Goal: Task Accomplishment & Management: Manage account settings

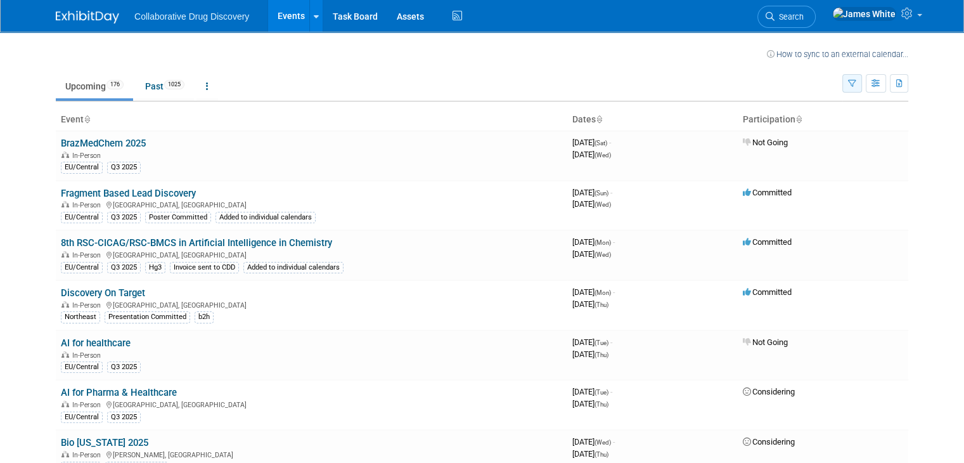
click at [862, 88] on button "button" at bounding box center [852, 83] width 20 height 18
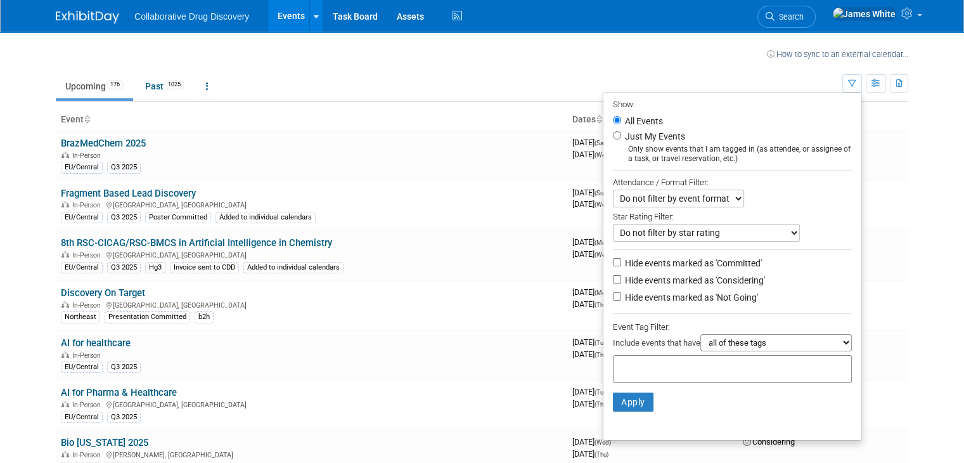
click at [652, 136] on label "Just My Events" at bounding box center [653, 136] width 63 height 13
click at [621, 136] on input "Just My Events" at bounding box center [617, 135] width 8 height 8
radio input "true"
click at [638, 397] on button "Apply" at bounding box center [633, 401] width 41 height 19
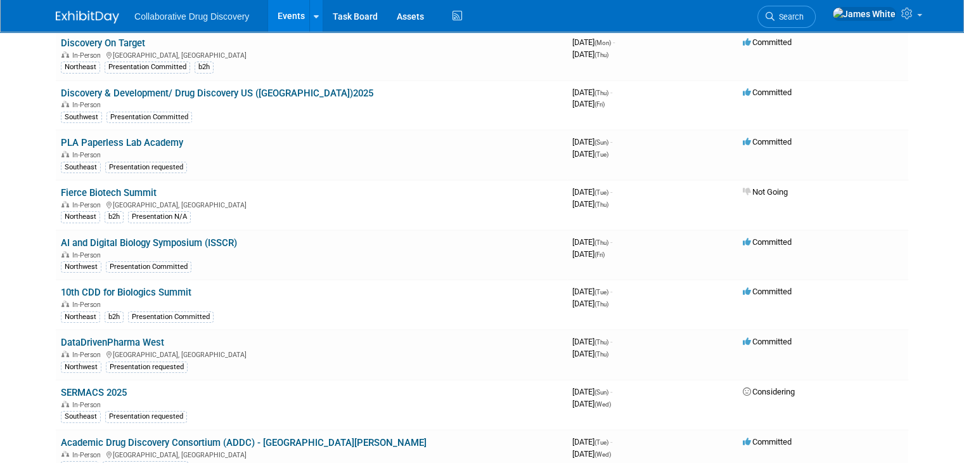
scroll to position [52, 0]
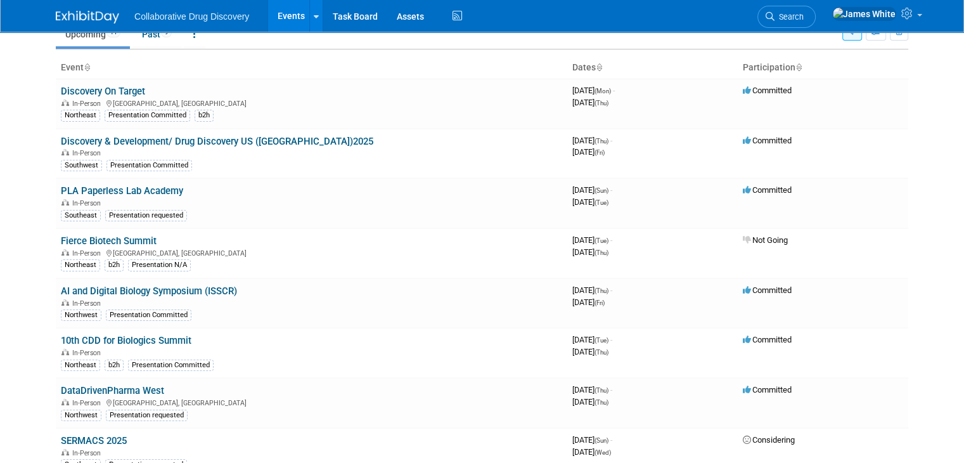
drag, startPoint x: 698, startPoint y: 84, endPoint x: 4, endPoint y: 143, distance: 696.0
click at [4, 143] on body "Collaborative Drug Discovery Events Recently Viewed Events: PLA [GEOGRAPHIC_DAT…" at bounding box center [482, 179] width 964 height 463
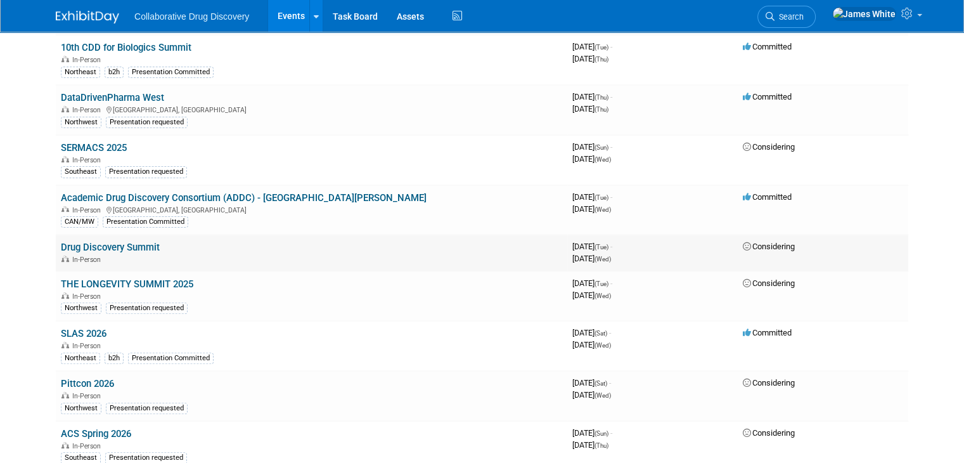
scroll to position [0, 0]
